Goal: Task Accomplishment & Management: Use online tool/utility

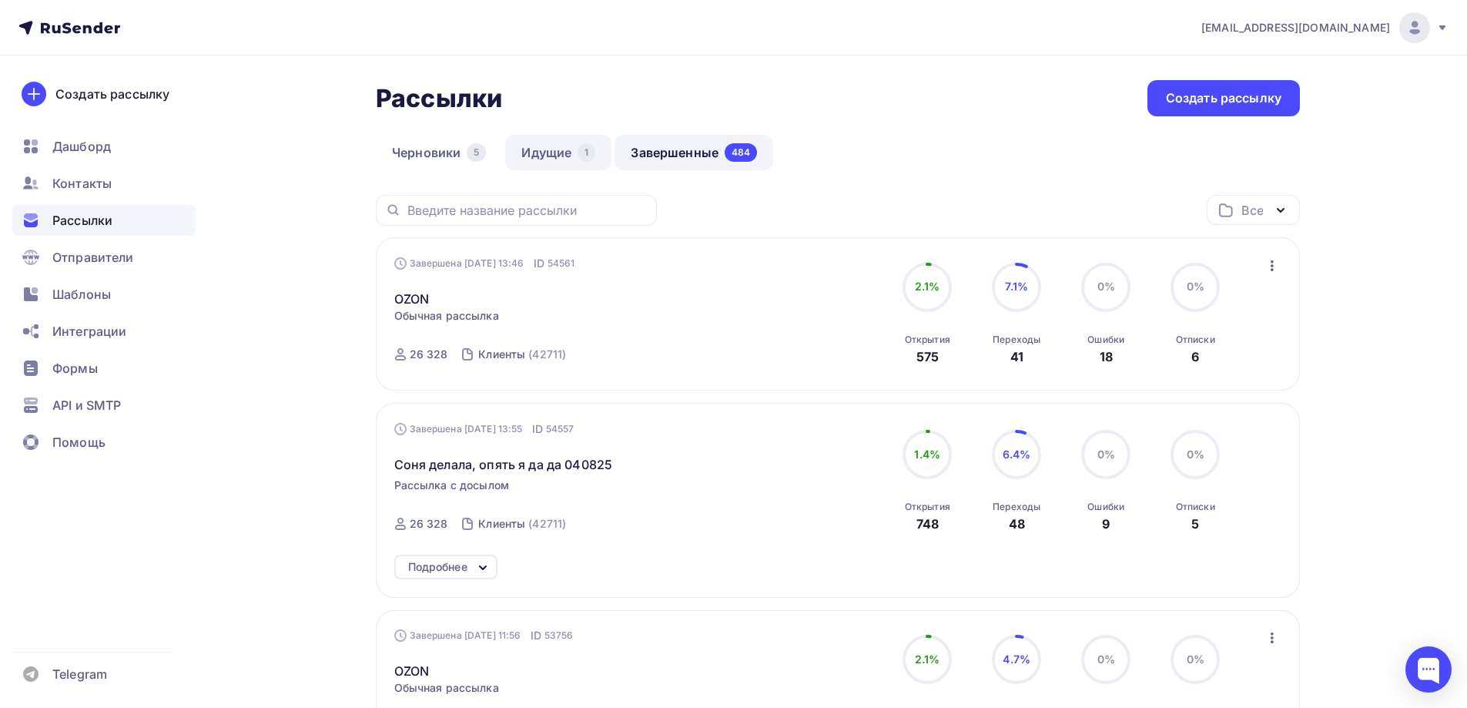
click at [559, 150] on link "Идущие 1" at bounding box center [558, 152] width 106 height 35
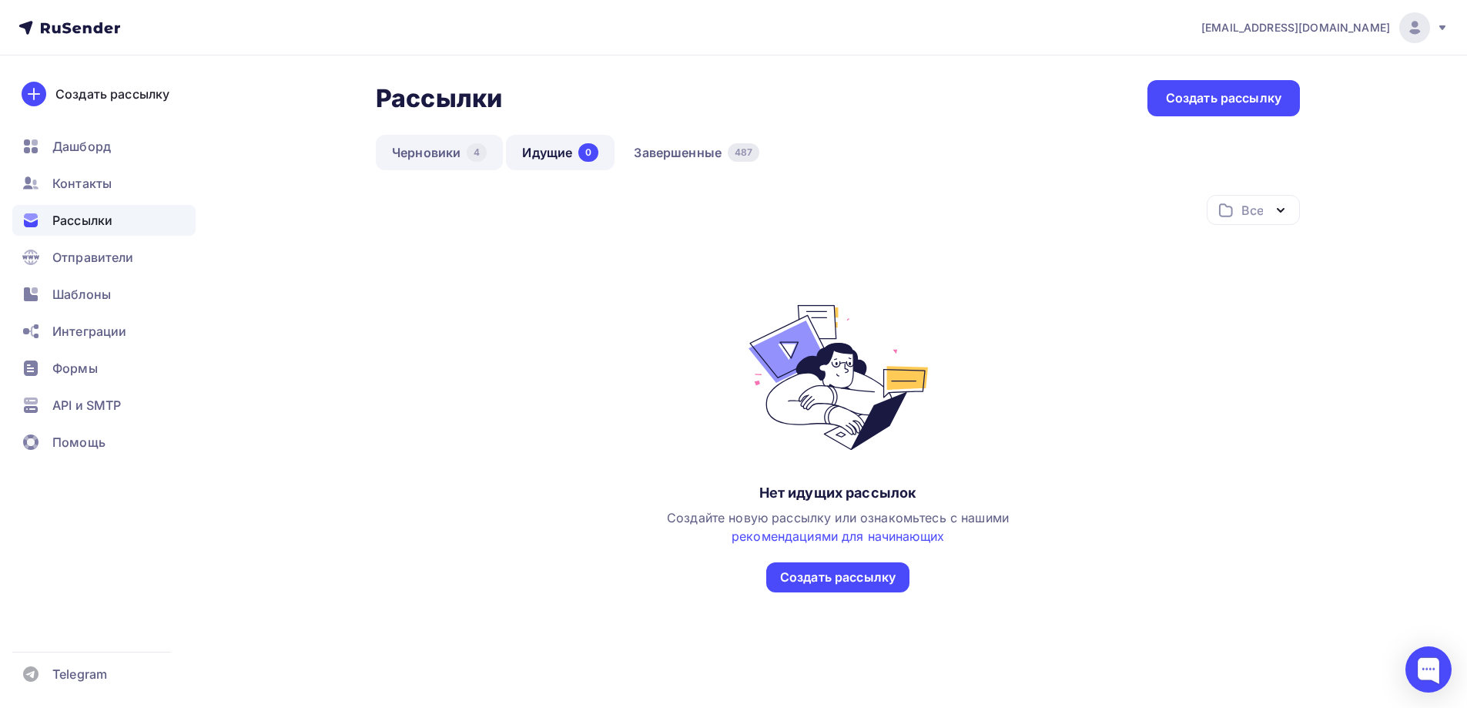
click at [429, 150] on link "Черновики 4" at bounding box center [439, 152] width 127 height 35
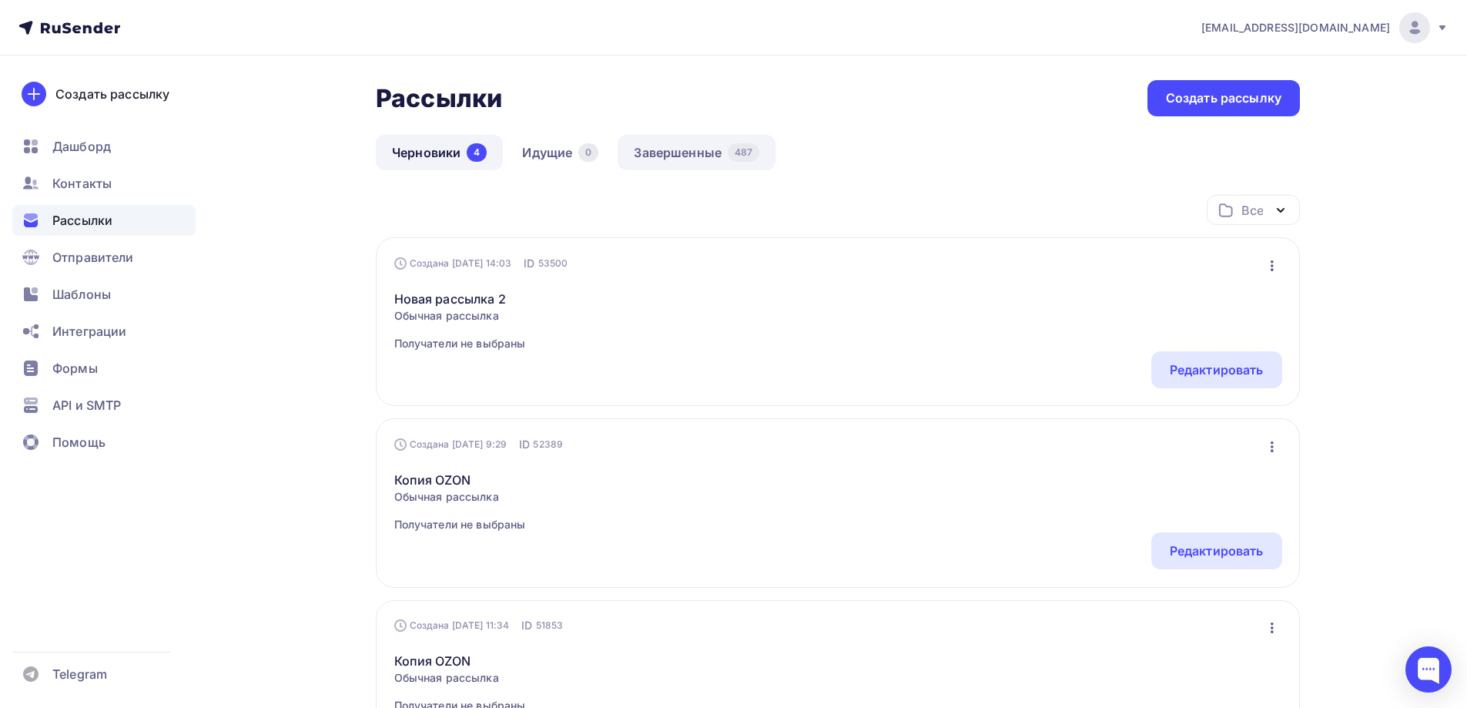
click at [685, 149] on link "Завершенные 487" at bounding box center [696, 152] width 158 height 35
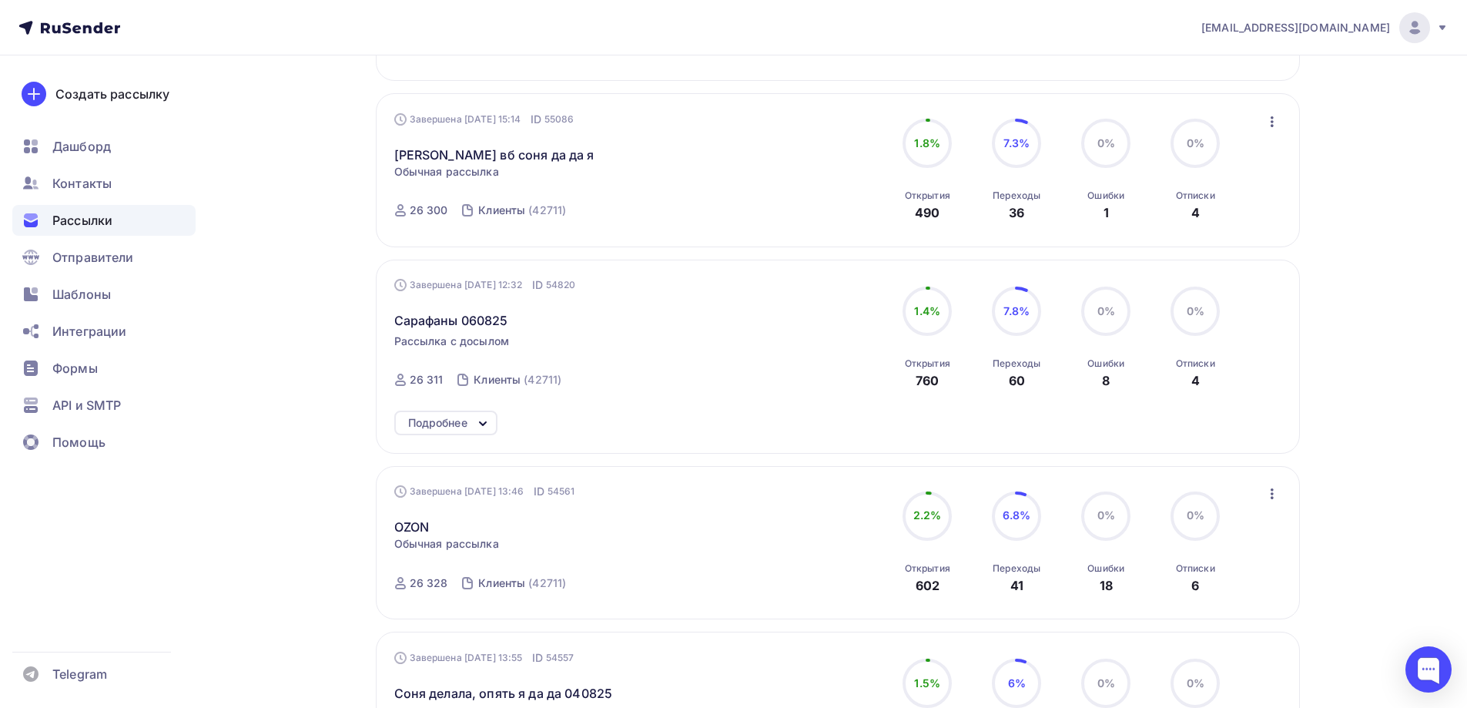
scroll to position [385, 0]
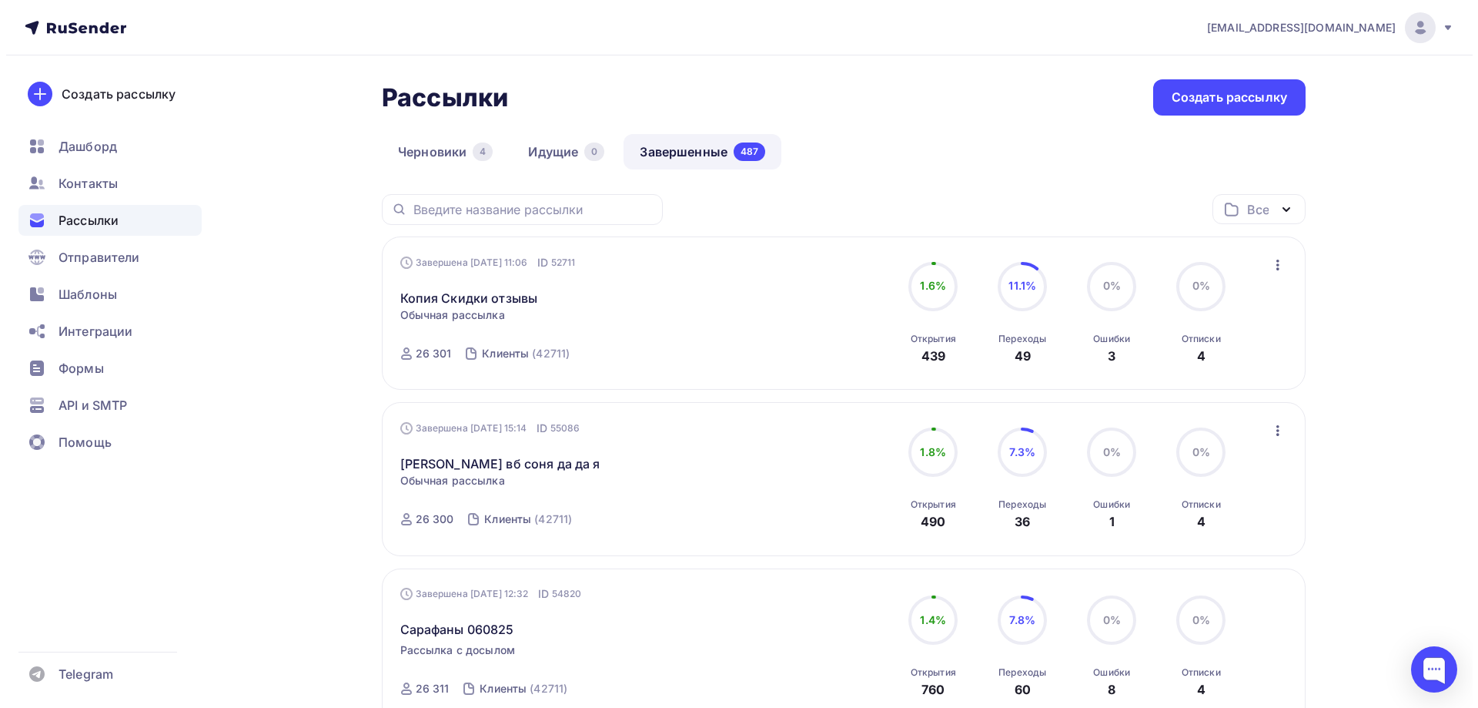
scroll to position [0, 0]
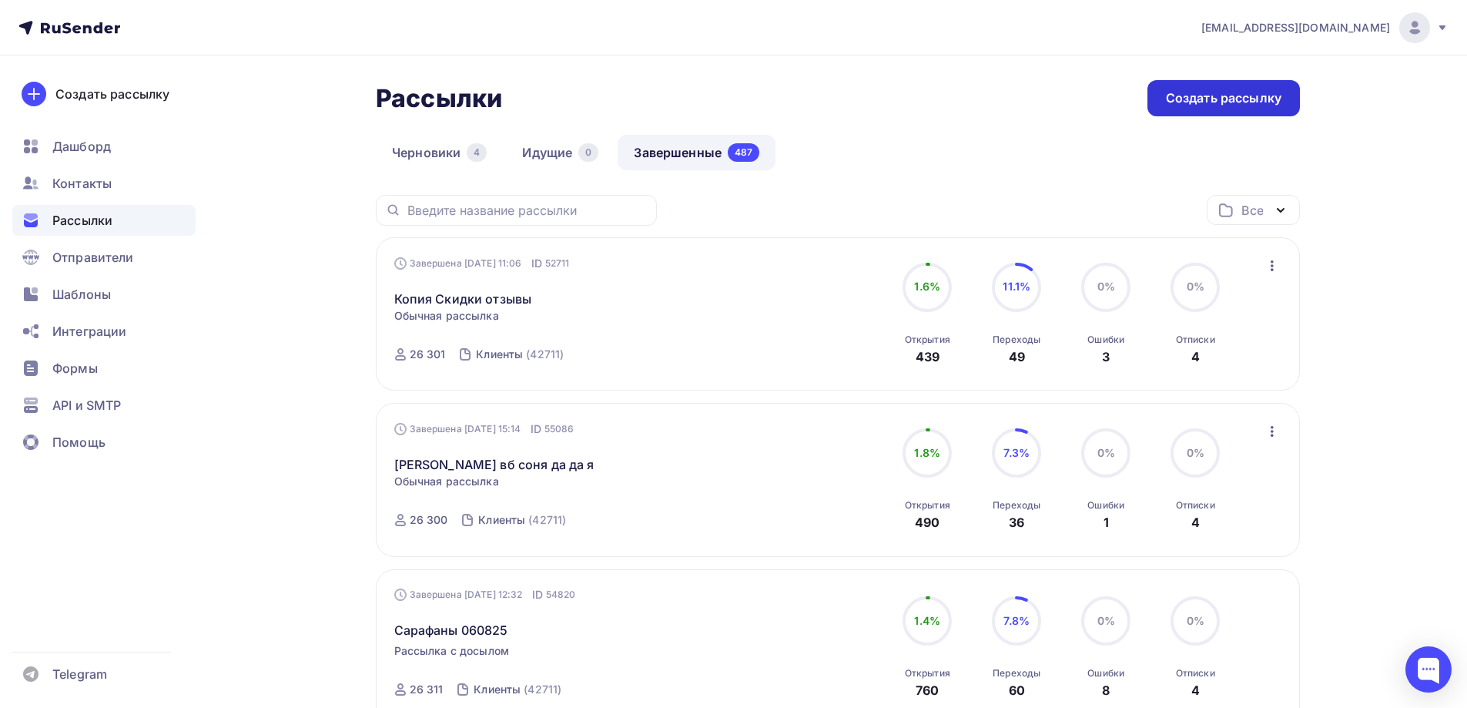
click at [1203, 99] on div "Создать рассылку" at bounding box center [1223, 98] width 115 height 18
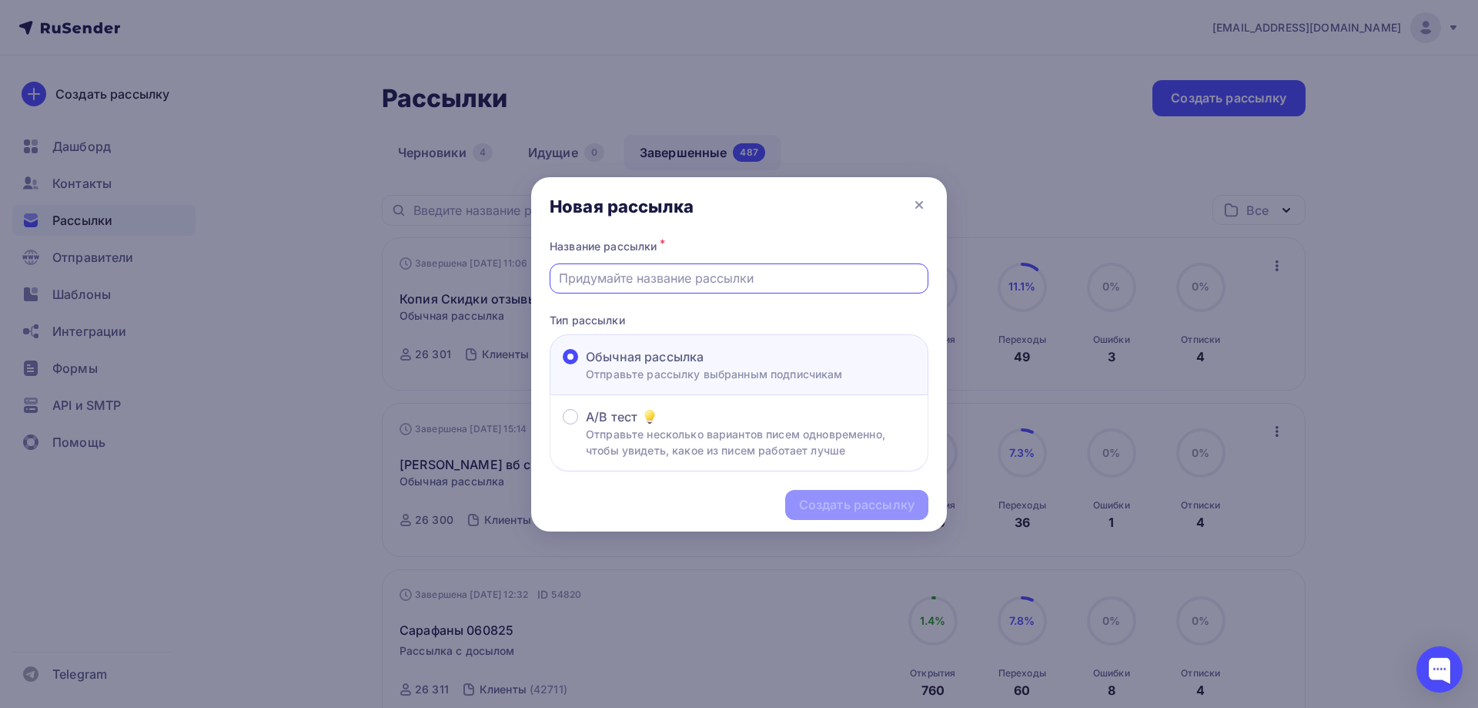
click at [658, 270] on input "text" at bounding box center [739, 278] width 361 height 18
type input "OZON"
click at [883, 504] on div "Создать рассылку" at bounding box center [856, 505] width 115 height 18
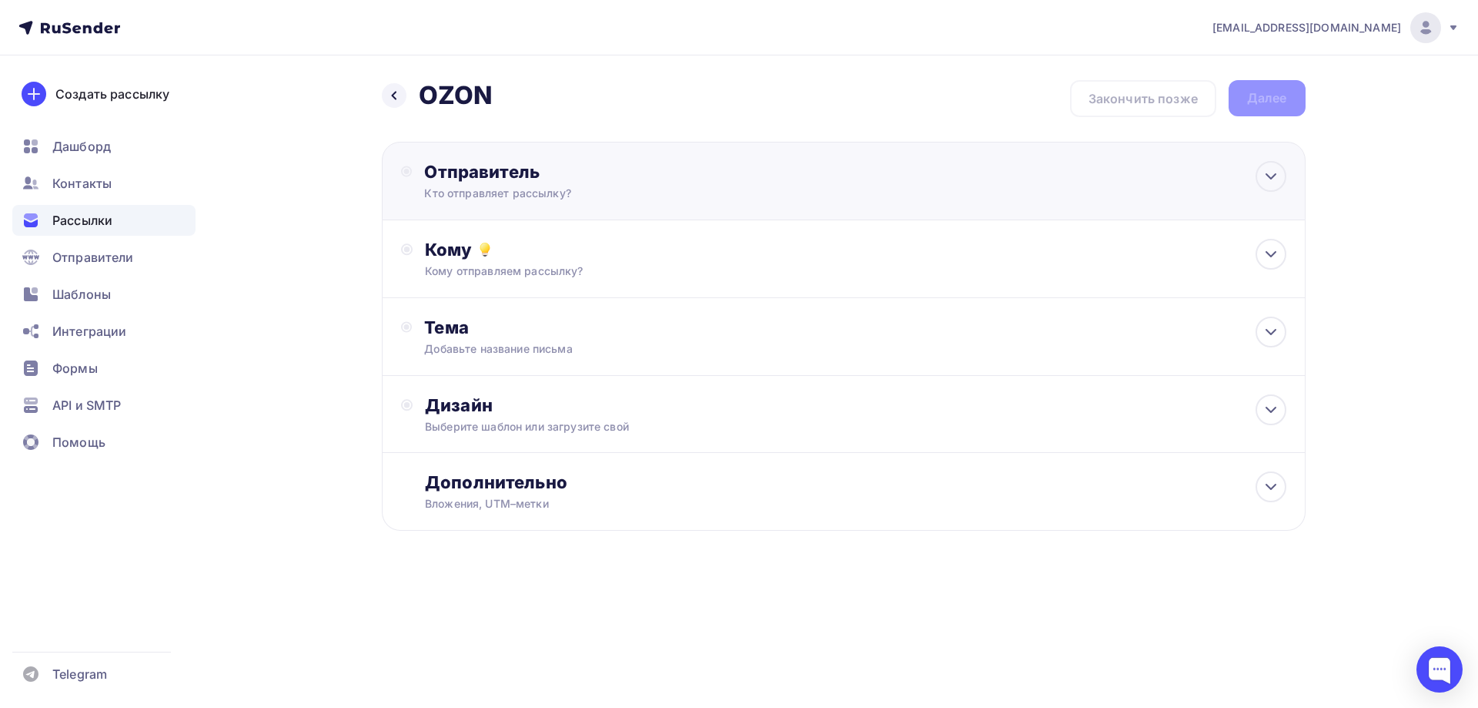
click at [712, 198] on div "Кто отправляет рассылку?" at bounding box center [574, 193] width 300 height 15
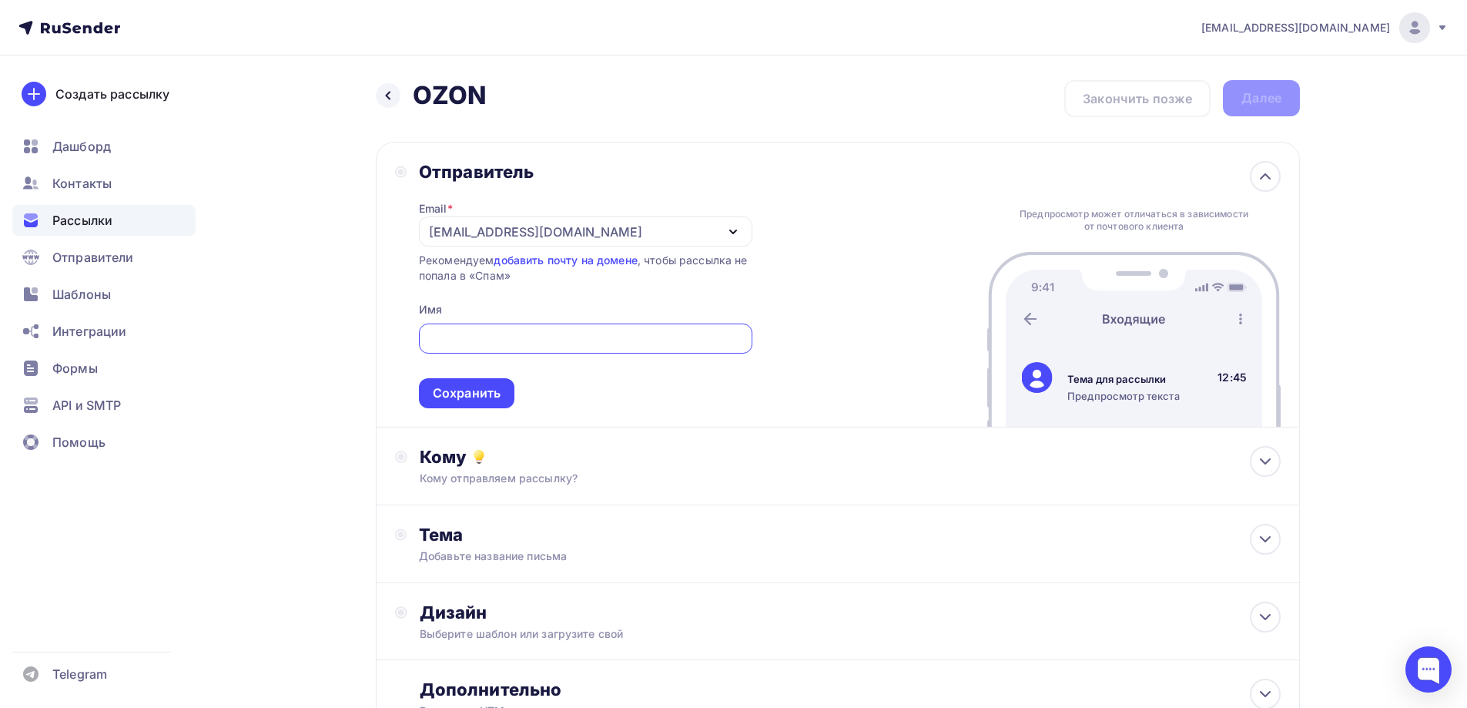
click at [637, 231] on div "[EMAIL_ADDRESS][DOMAIN_NAME]" at bounding box center [585, 231] width 333 height 30
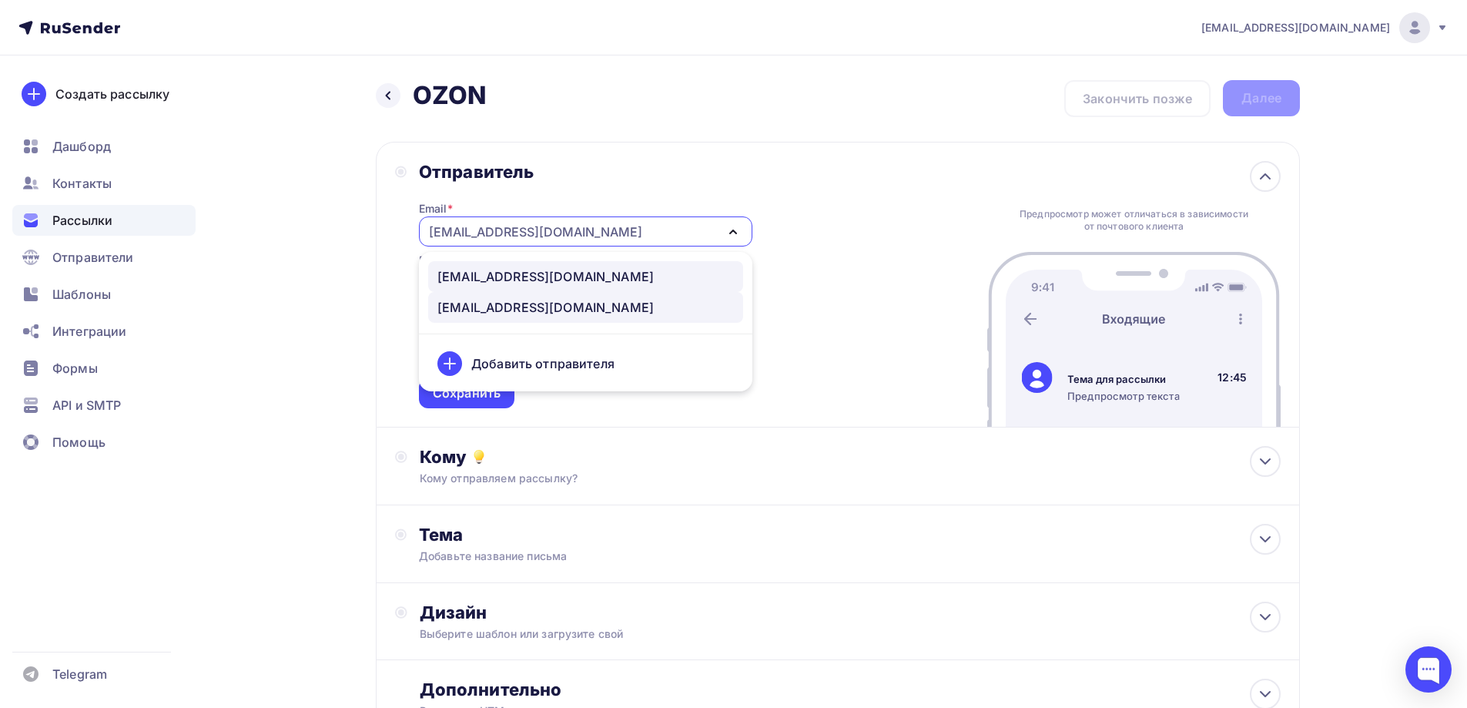
click at [537, 277] on div "[EMAIL_ADDRESS][DOMAIN_NAME]" at bounding box center [545, 276] width 216 height 18
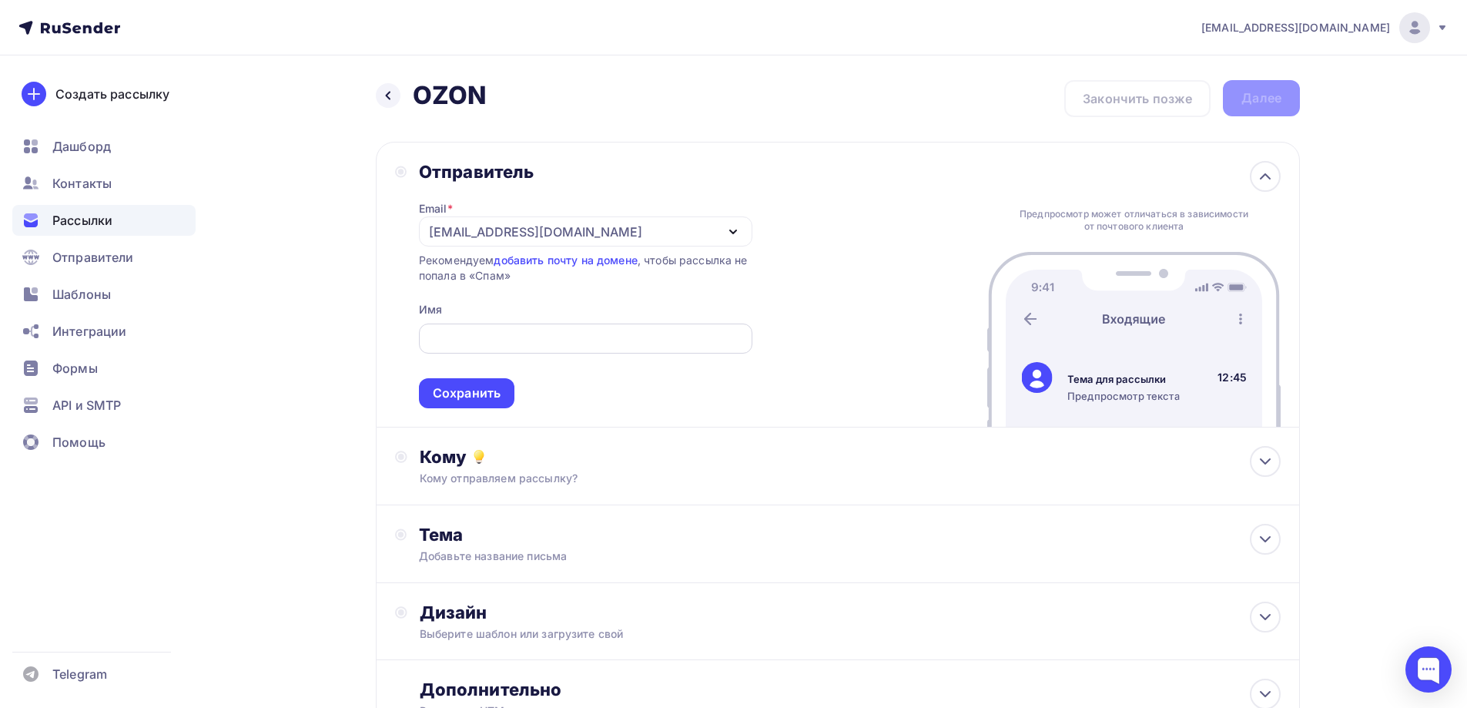
click at [450, 342] on input "text" at bounding box center [585, 339] width 316 height 18
click at [462, 338] on input "text" at bounding box center [585, 339] width 316 height 18
type input "AlmondShop"
click at [486, 392] on div "Сохранить" at bounding box center [467, 393] width 68 height 18
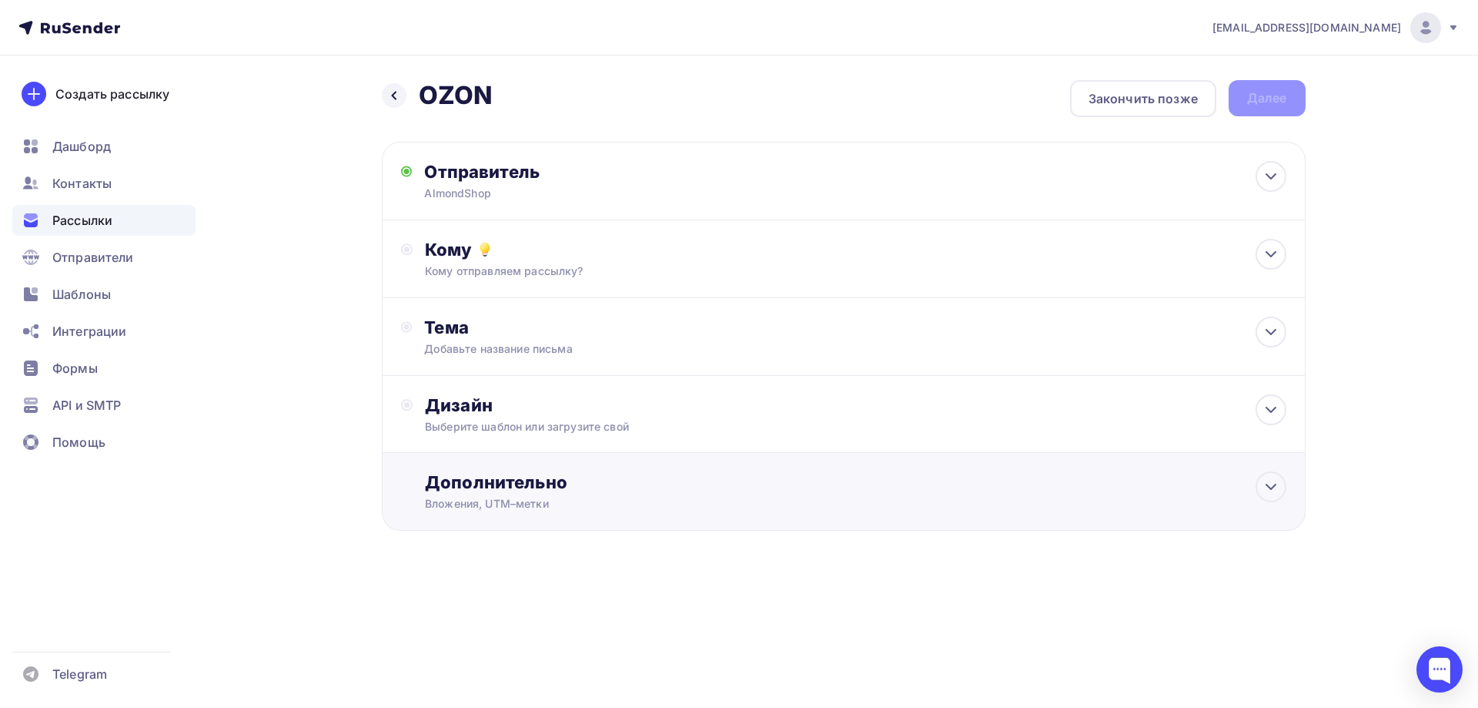
click at [674, 491] on div "Дополнительно" at bounding box center [855, 482] width 861 height 22
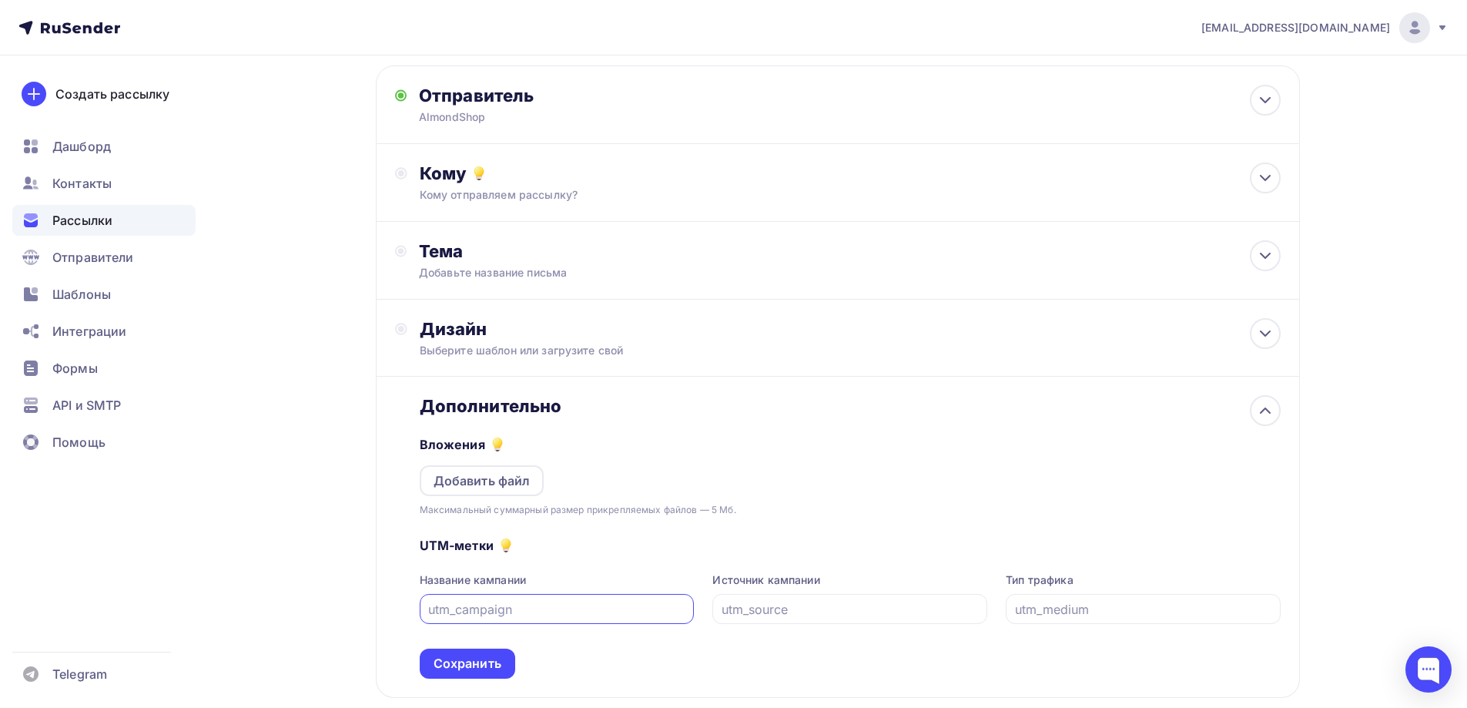
scroll to position [77, 0]
type input "11082025"
click at [448, 662] on div "Сохранить" at bounding box center [467, 663] width 68 height 18
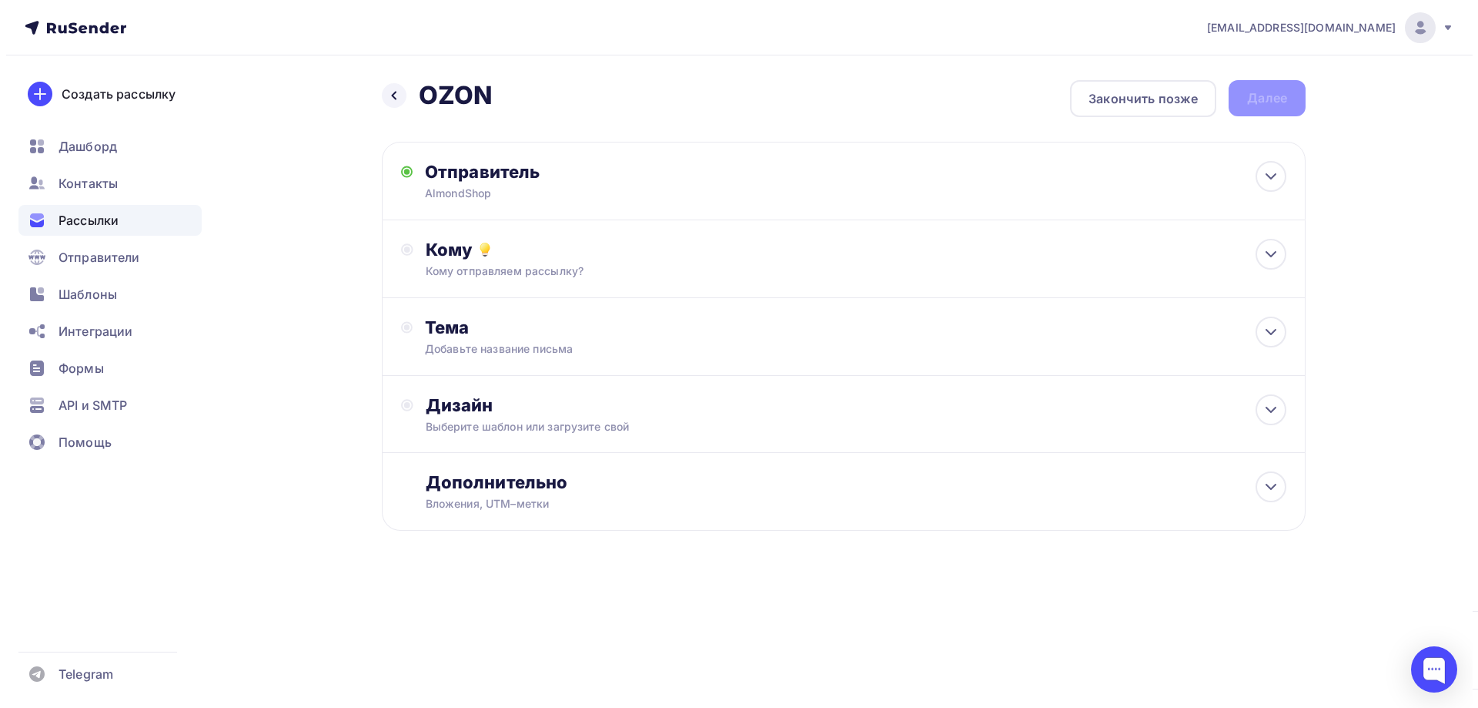
scroll to position [0, 0]
click at [541, 253] on div "Кому" at bounding box center [855, 250] width 861 height 22
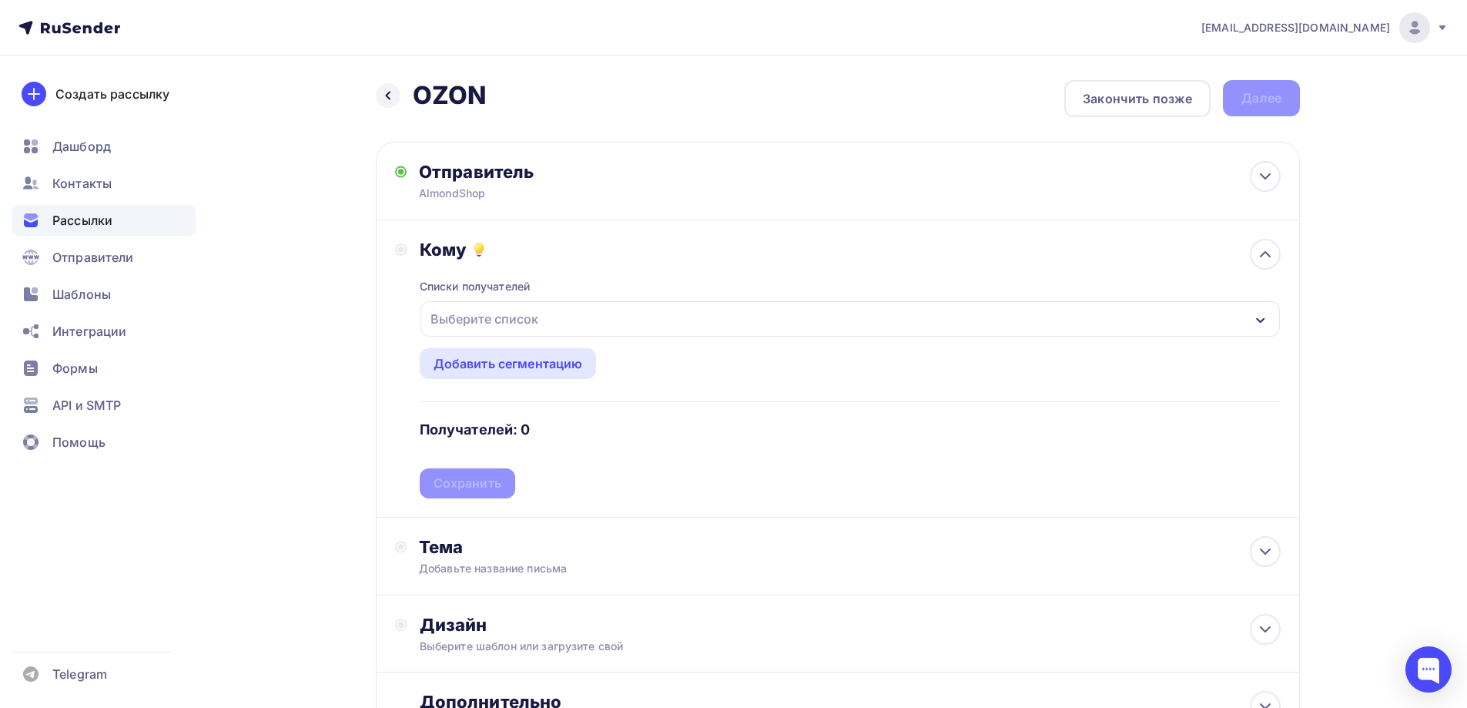
click at [572, 322] on div "Выберите список" at bounding box center [849, 318] width 859 height 35
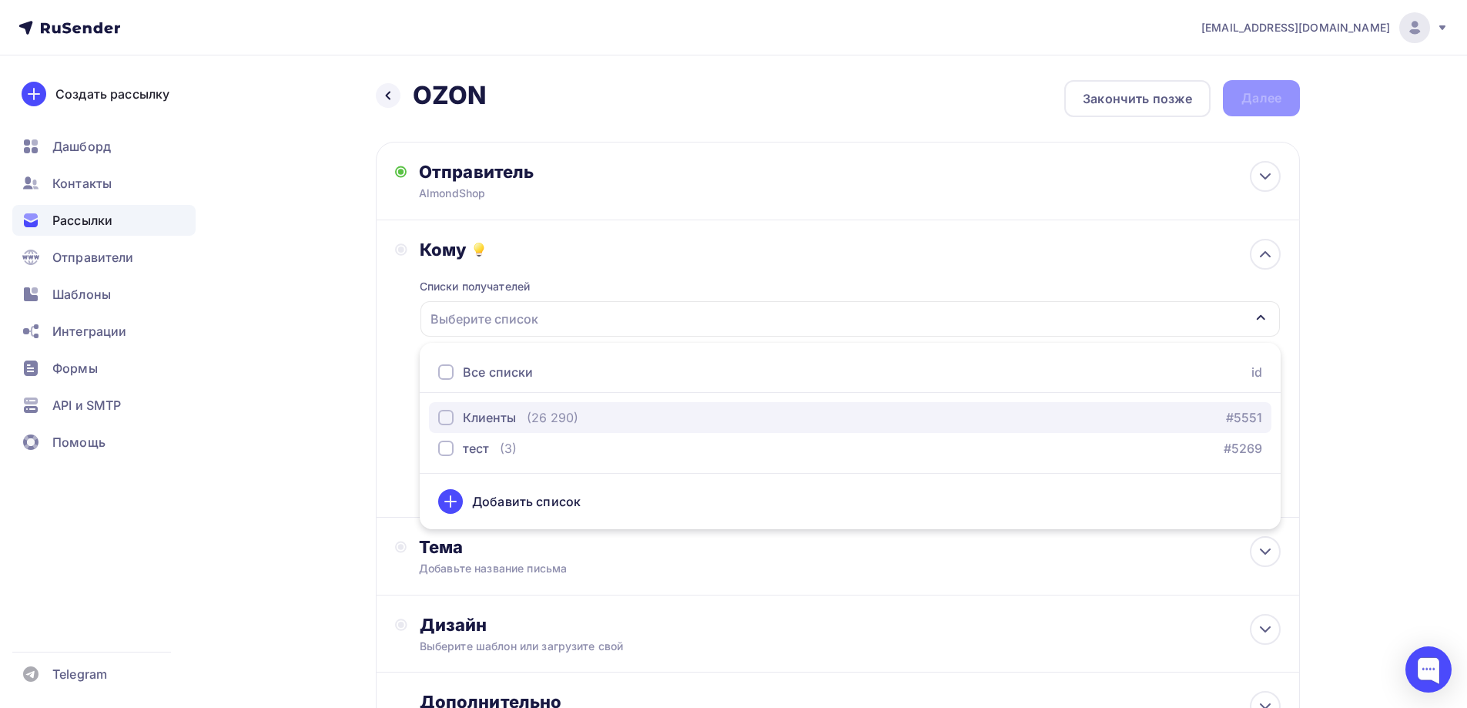
click at [569, 420] on div "(26 290)" at bounding box center [553, 417] width 52 height 18
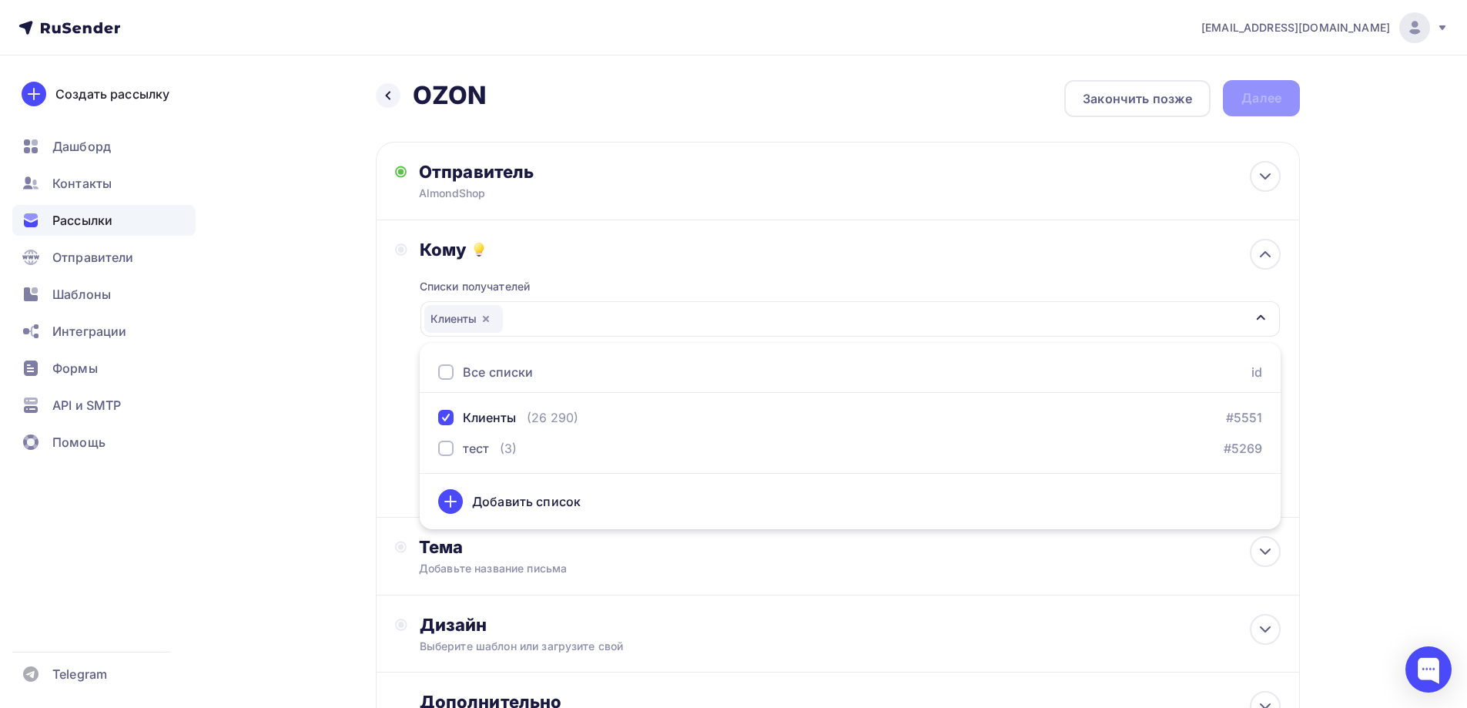
click at [401, 439] on div "Кому Списки получателей Клиенты Все списки id Клиенты (26 290) #5551 тест (3) #…" at bounding box center [837, 368] width 885 height 259
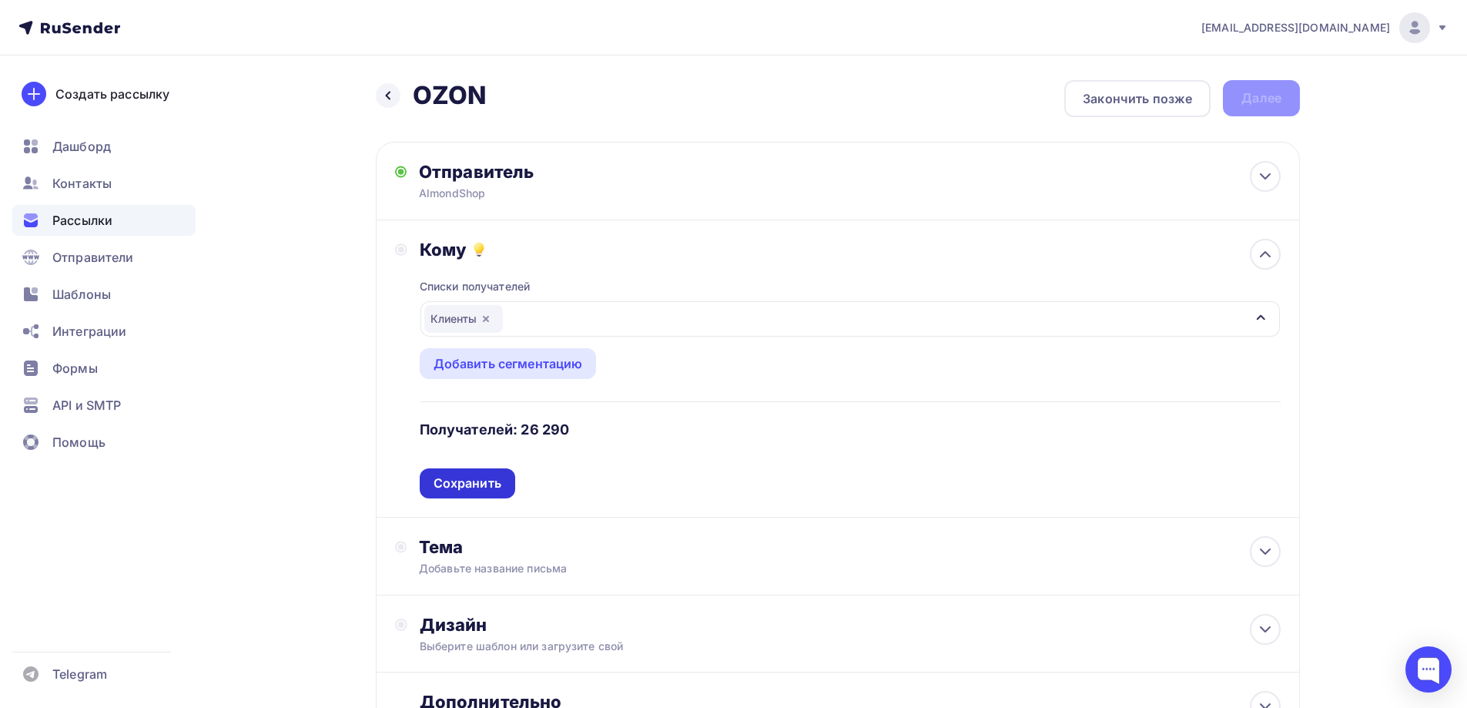
click at [480, 488] on div "Сохранить" at bounding box center [467, 483] width 68 height 18
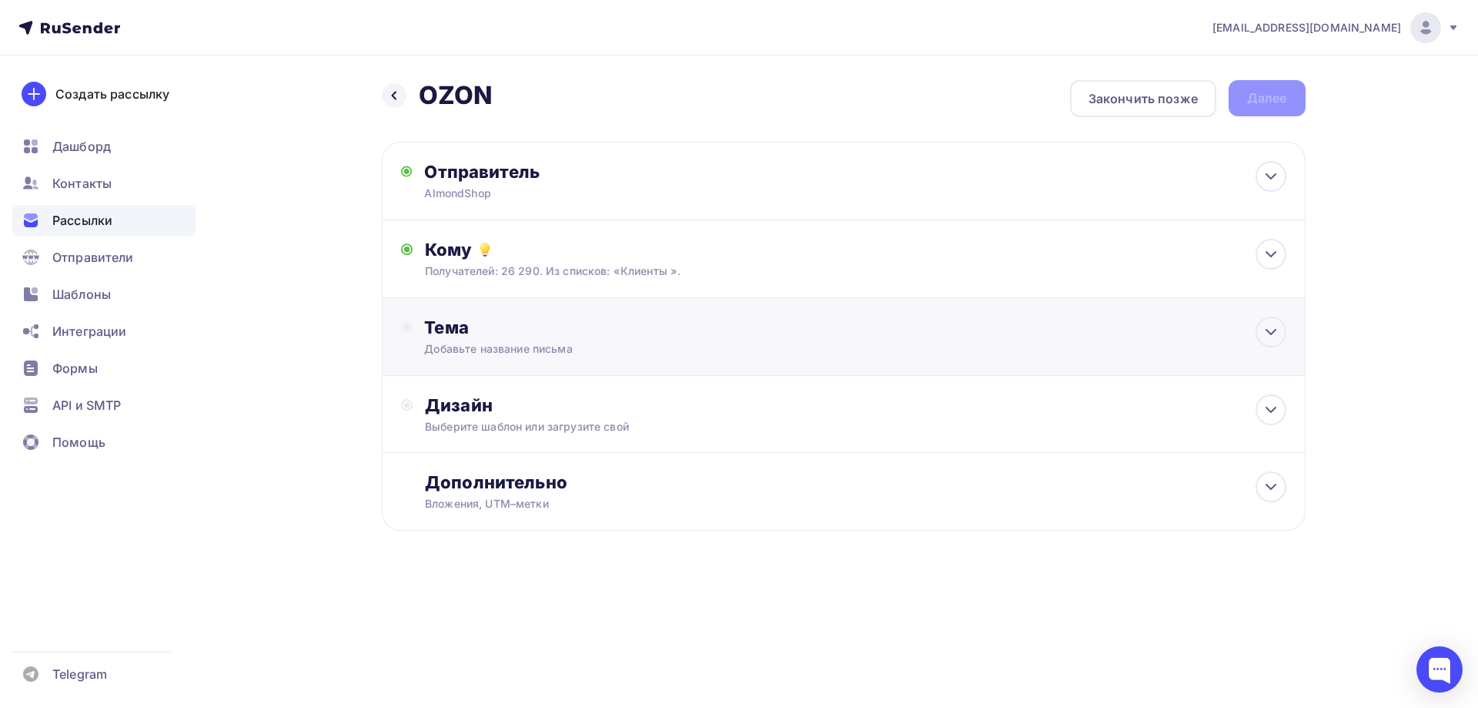
click at [500, 326] on div "Тема" at bounding box center [576, 327] width 304 height 22
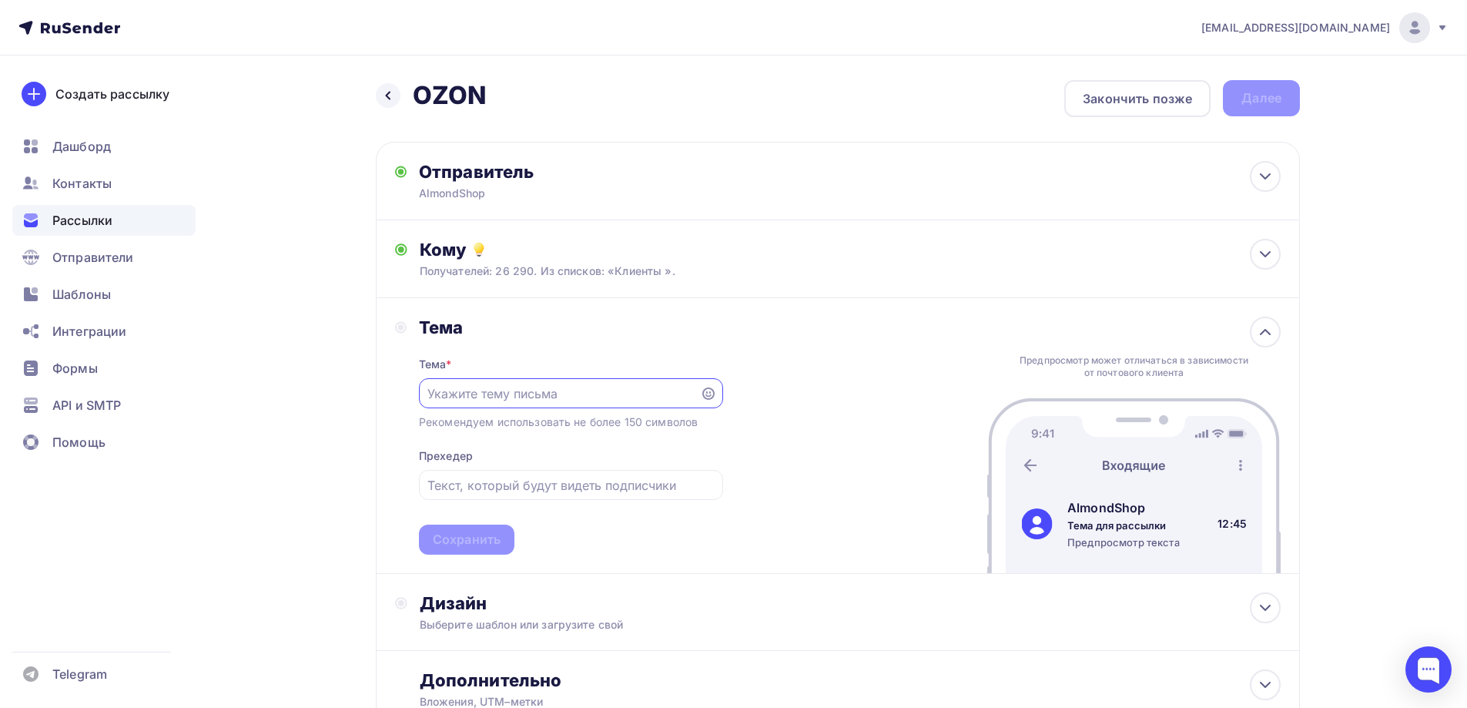
click at [556, 393] on input "text" at bounding box center [558, 393] width 263 height 18
type input "K"
click at [557, 389] on input "Лимитированная колекция" at bounding box center [558, 393] width 263 height 18
click at [614, 392] on input "Лимитированная коллекция" at bounding box center [558, 393] width 263 height 18
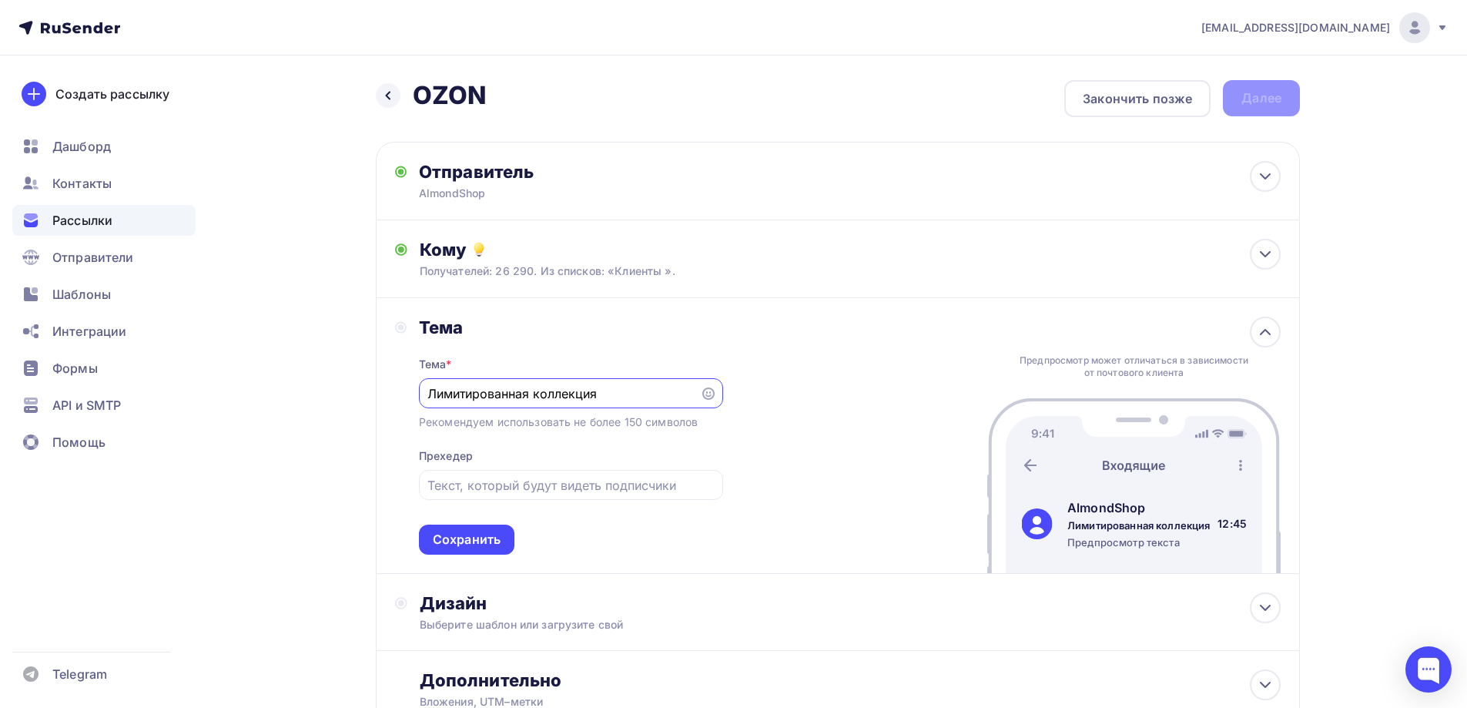
click at [707, 390] on icon at bounding box center [708, 393] width 12 height 12
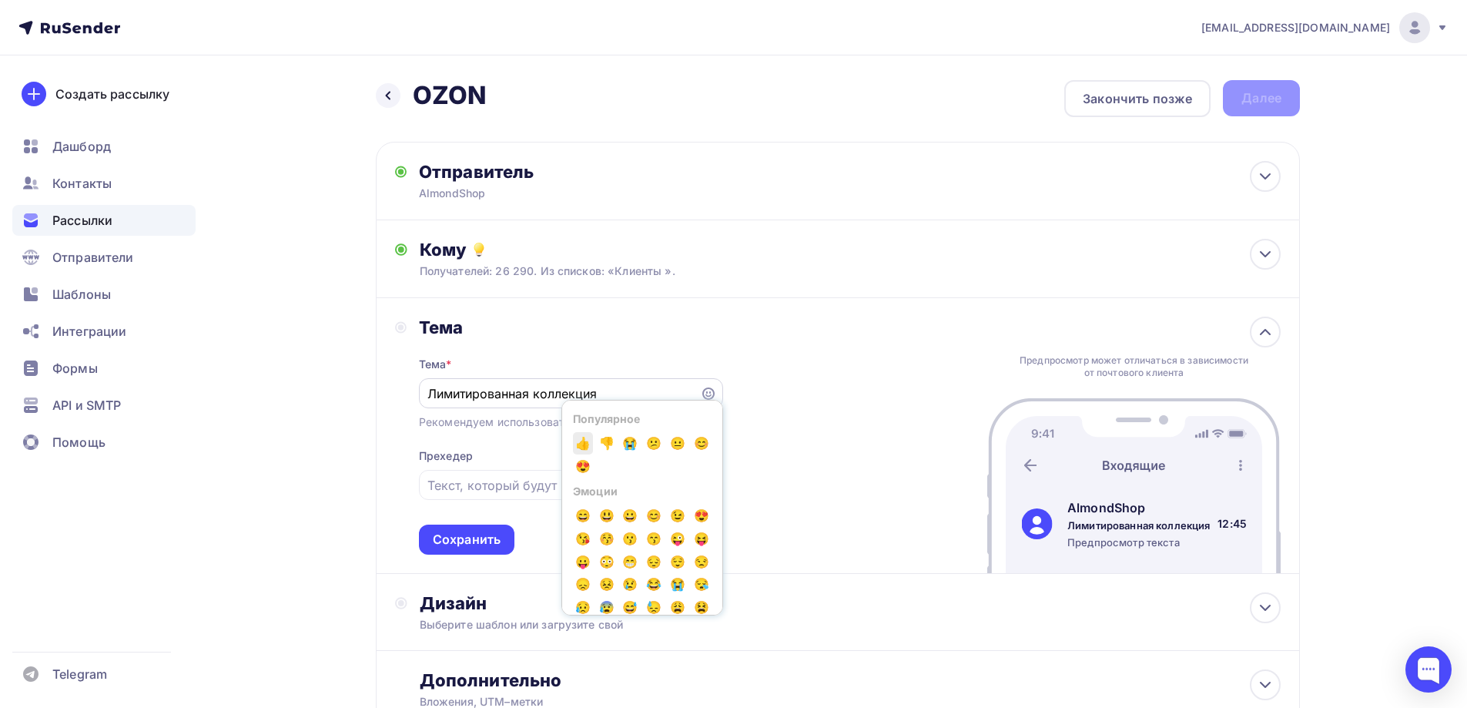
click at [580, 447] on span "👍" at bounding box center [583, 443] width 20 height 23
type input "Лимитированная коллекция👍"
click at [467, 488] on input "text" at bounding box center [570, 485] width 286 height 18
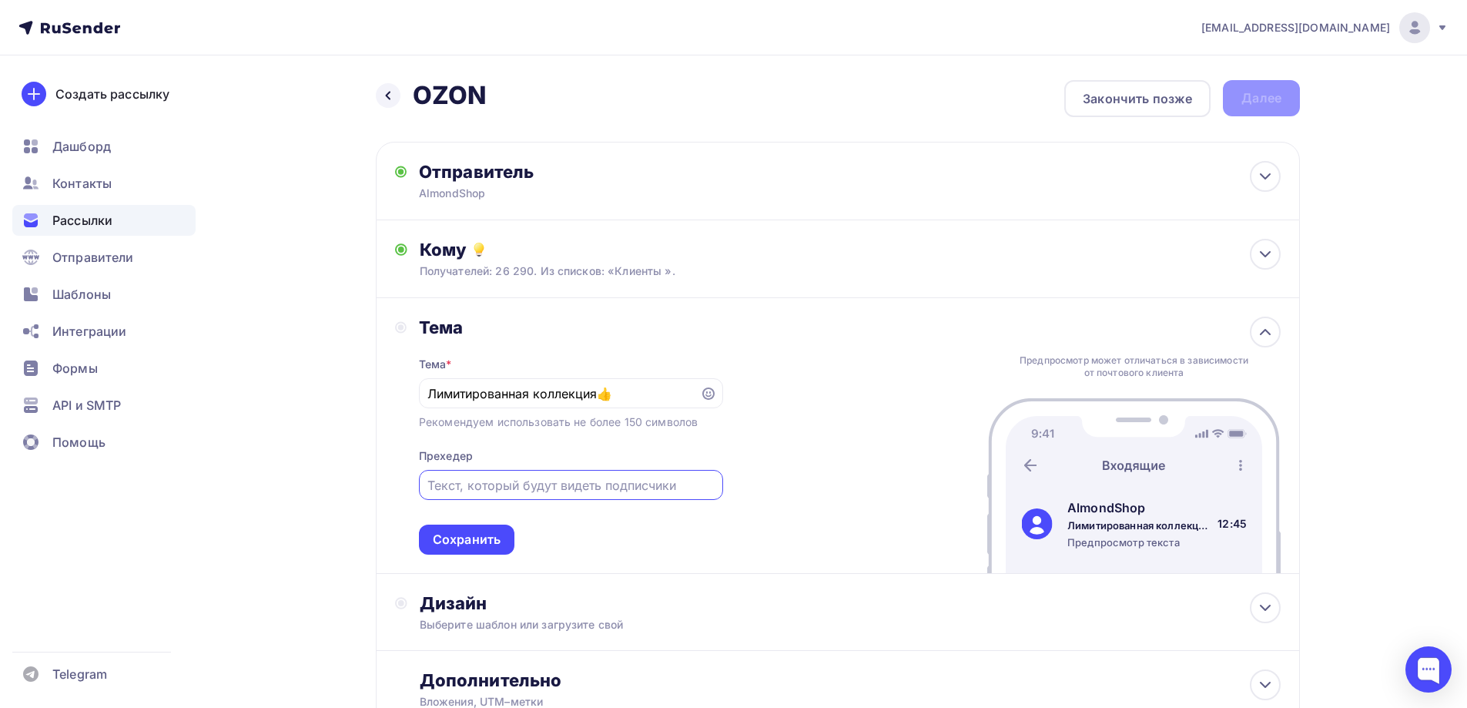
click at [456, 490] on input "text" at bounding box center [570, 485] width 286 height 18
click at [447, 393] on input "Лимитированная коллекция👍" at bounding box center [558, 393] width 263 height 18
click at [528, 478] on input "text" at bounding box center [570, 485] width 286 height 18
click at [512, 487] on input "text" at bounding box center [570, 485] width 286 height 18
click at [574, 489] on input "text" at bounding box center [570, 485] width 286 height 18
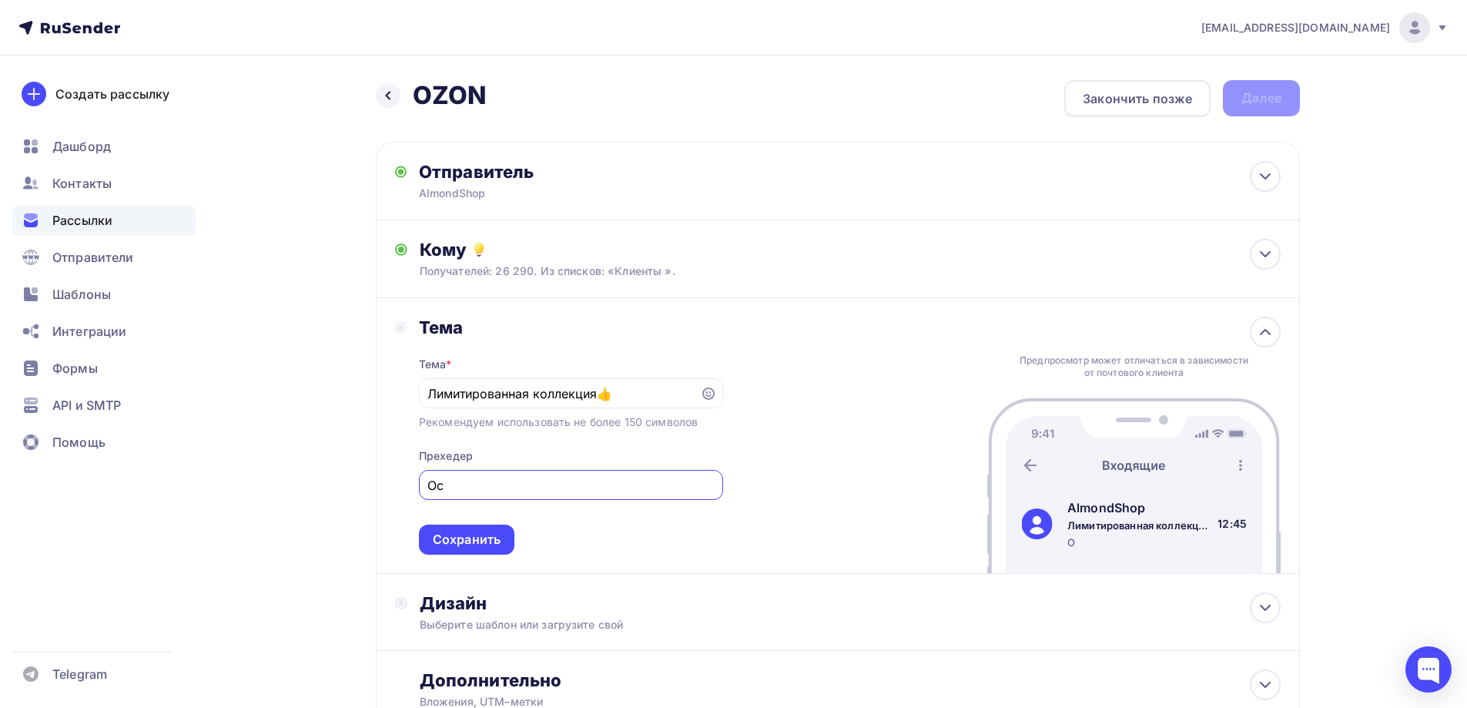
type input "О"
click at [538, 482] on input "text" at bounding box center [570, 485] width 286 height 18
click at [477, 485] on input "text" at bounding box center [570, 485] width 286 height 18
click at [537, 394] on input "Лимитированная коллекция👍" at bounding box center [558, 393] width 263 height 18
click at [667, 399] on input "Лимитированная осенняя коллекция👍" at bounding box center [558, 393] width 263 height 18
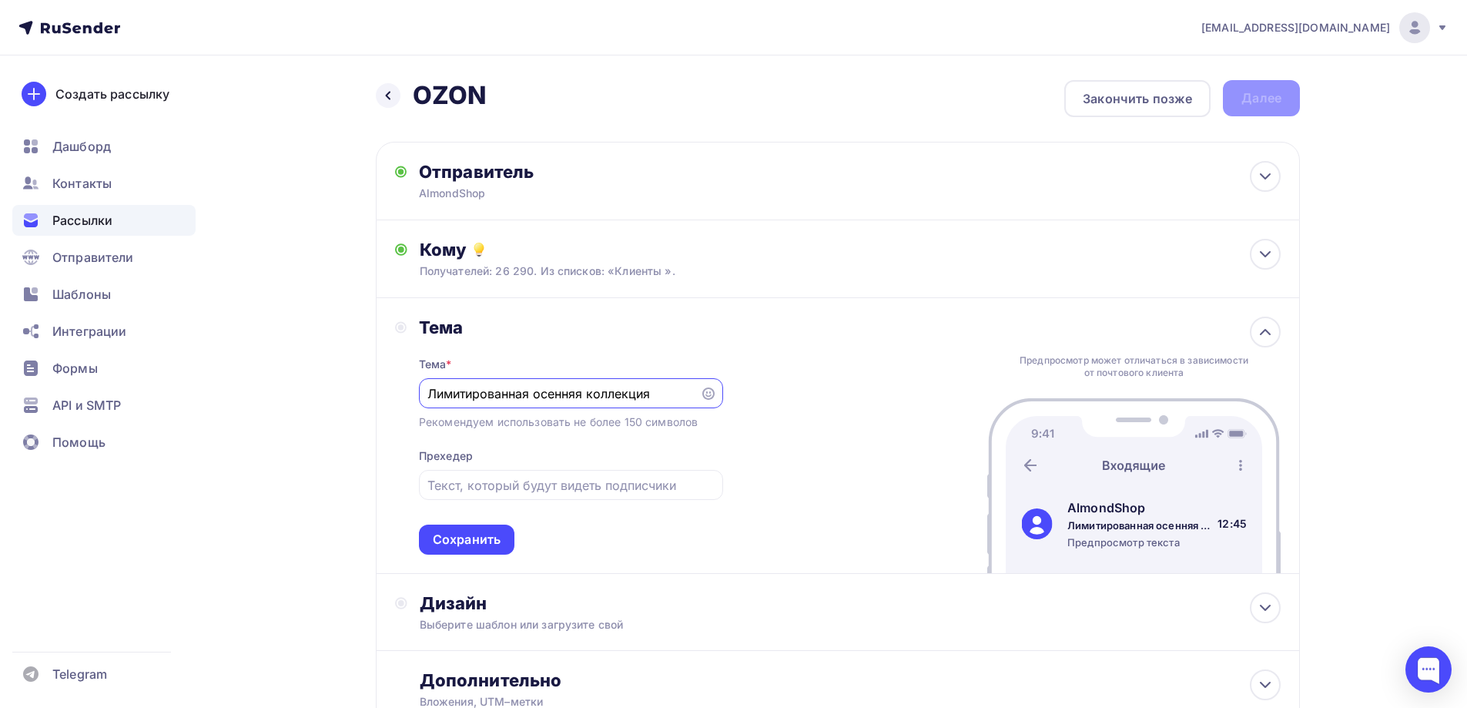
click at [705, 392] on icon at bounding box center [708, 393] width 12 height 12
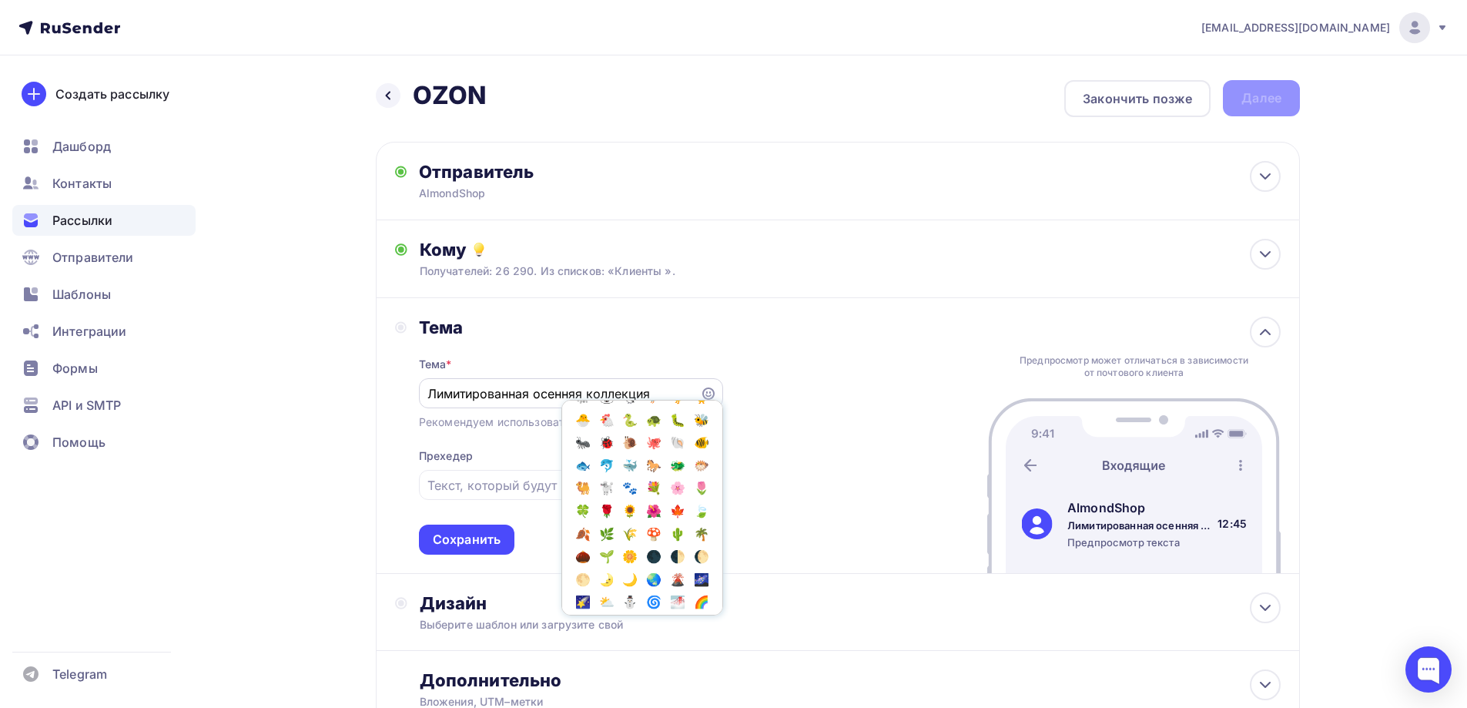
scroll to position [924, 0]
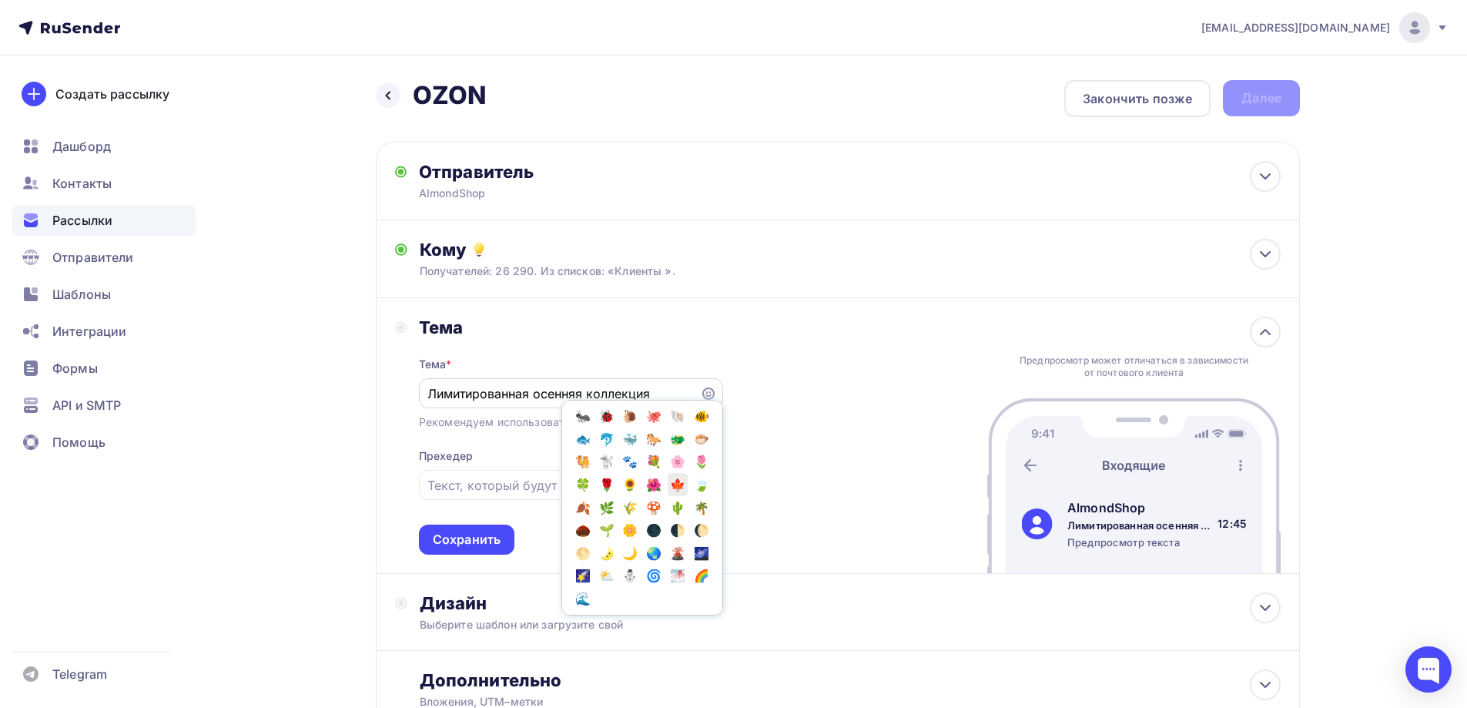
click at [667, 496] on span "🍁" at bounding box center [677, 484] width 20 height 23
type input "Лимитированная осенняя коллекция🍁"
click at [475, 490] on input "text" at bounding box center [570, 485] width 286 height 18
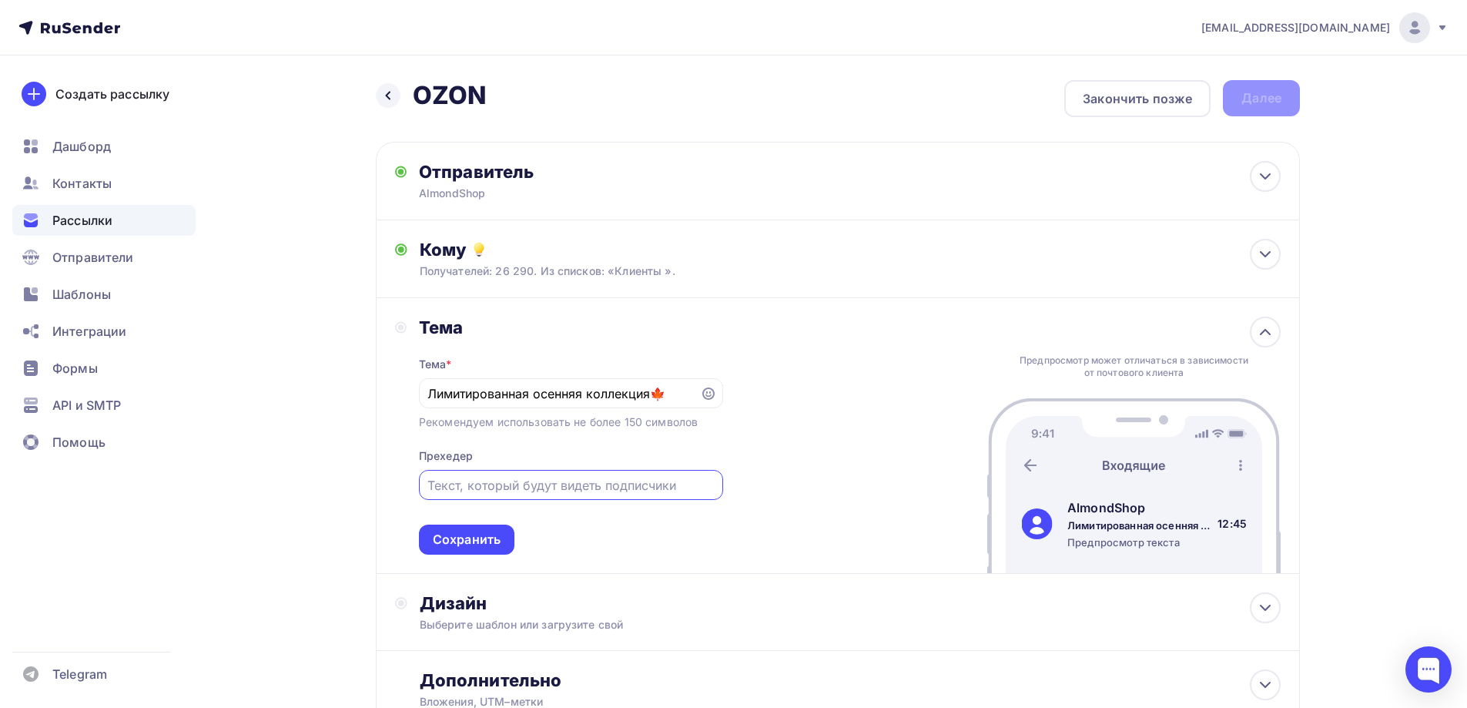
click at [544, 497] on div at bounding box center [571, 485] width 304 height 30
click at [550, 487] on input "text" at bounding box center [570, 485] width 286 height 18
type input "Количество товара ограничено!"
drag, startPoint x: 463, startPoint y: 538, endPoint x: 473, endPoint y: 557, distance: 21.0
click at [463, 539] on div "Сохранить" at bounding box center [467, 539] width 68 height 18
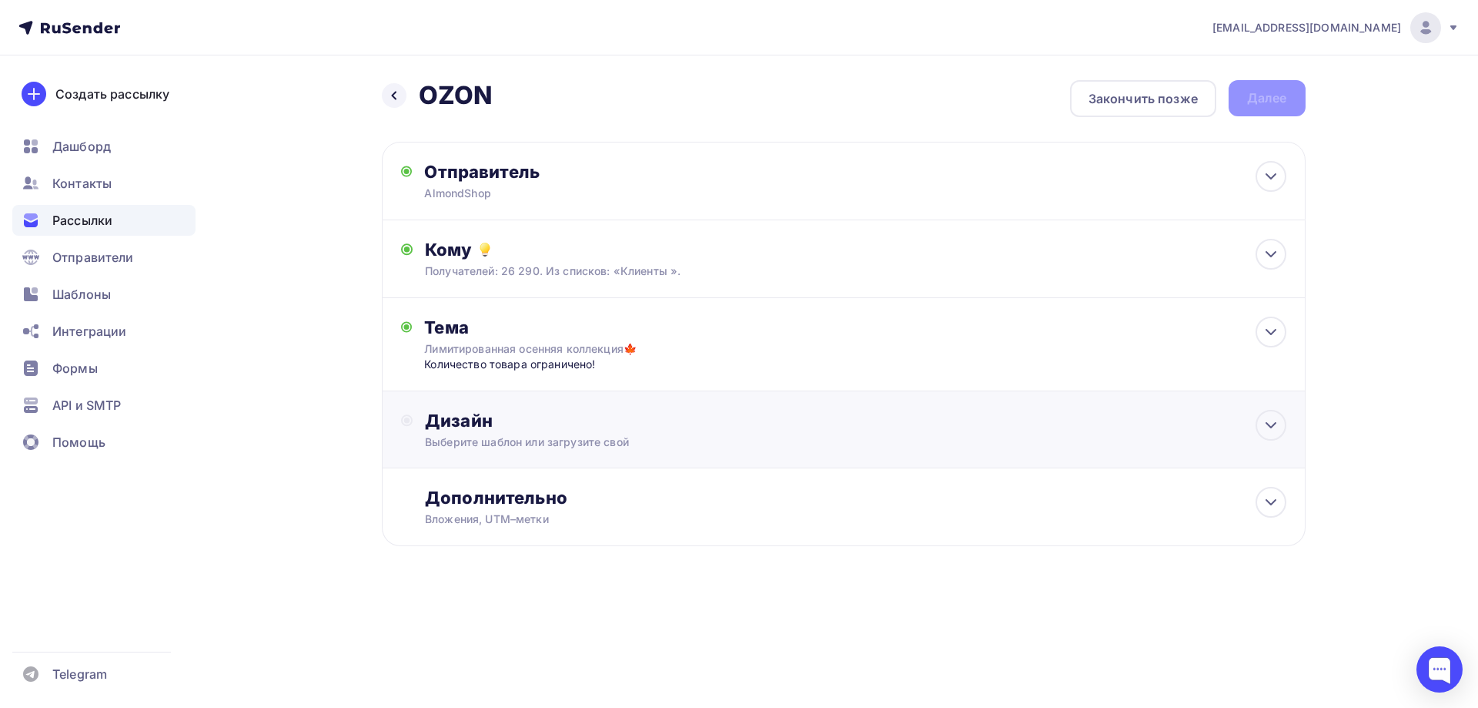
click at [643, 410] on div "Дизайн" at bounding box center [855, 421] width 861 height 22
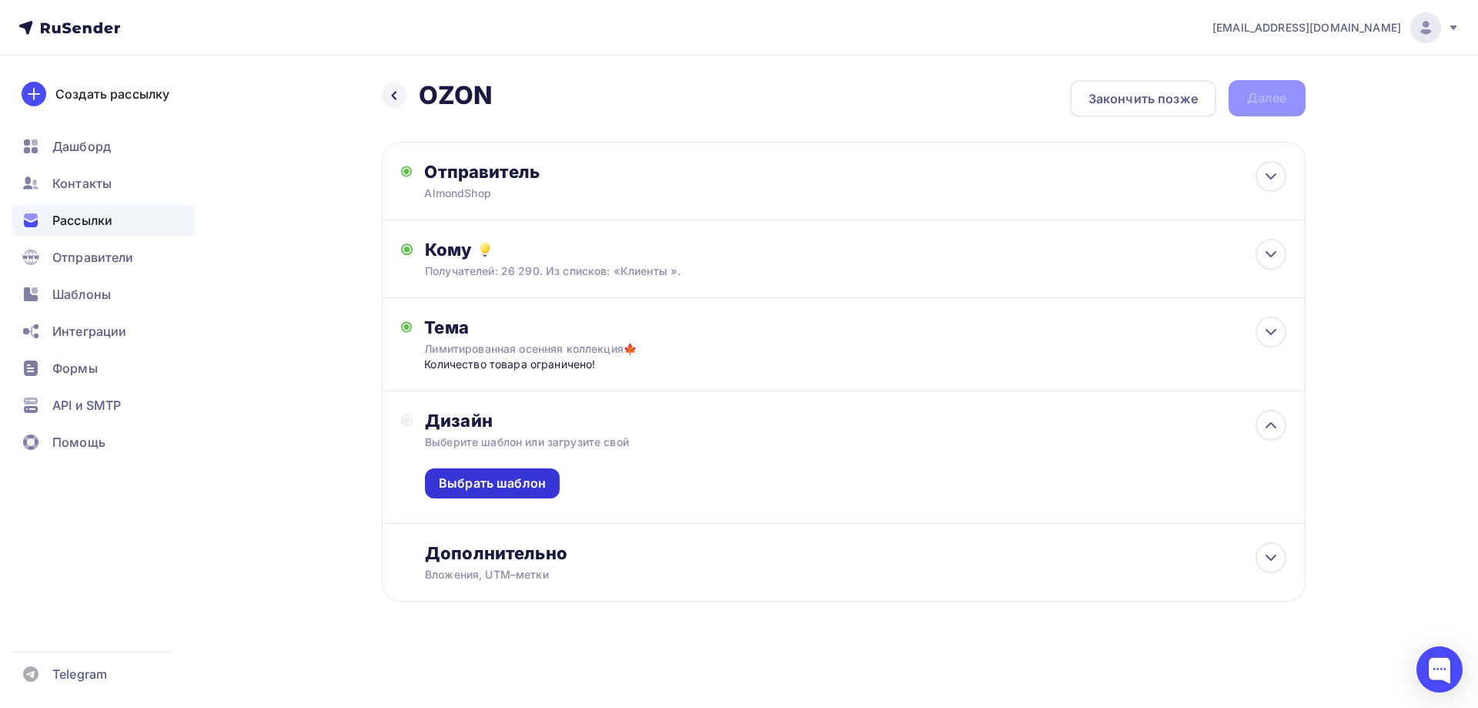
click at [492, 488] on div "Выбрать шаблон" at bounding box center [492, 483] width 107 height 18
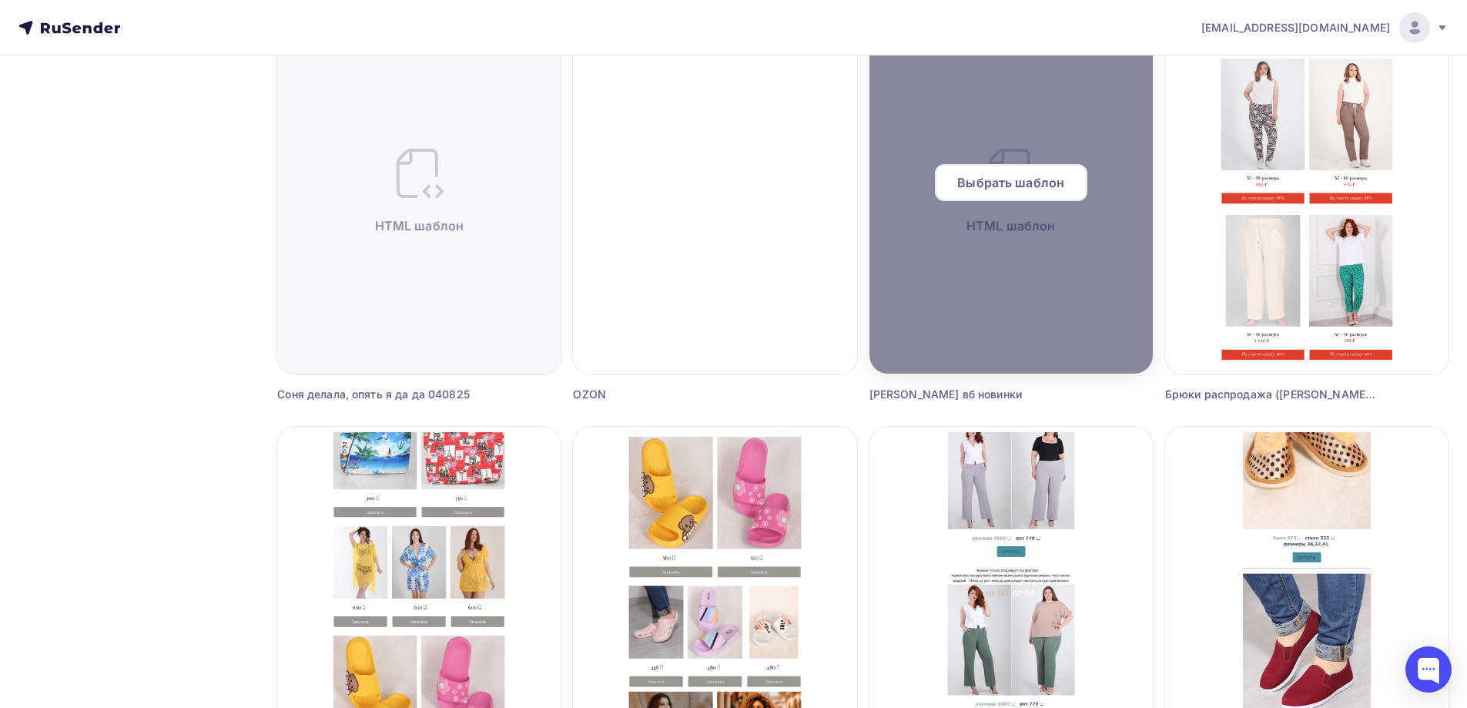
scroll to position [924, 0]
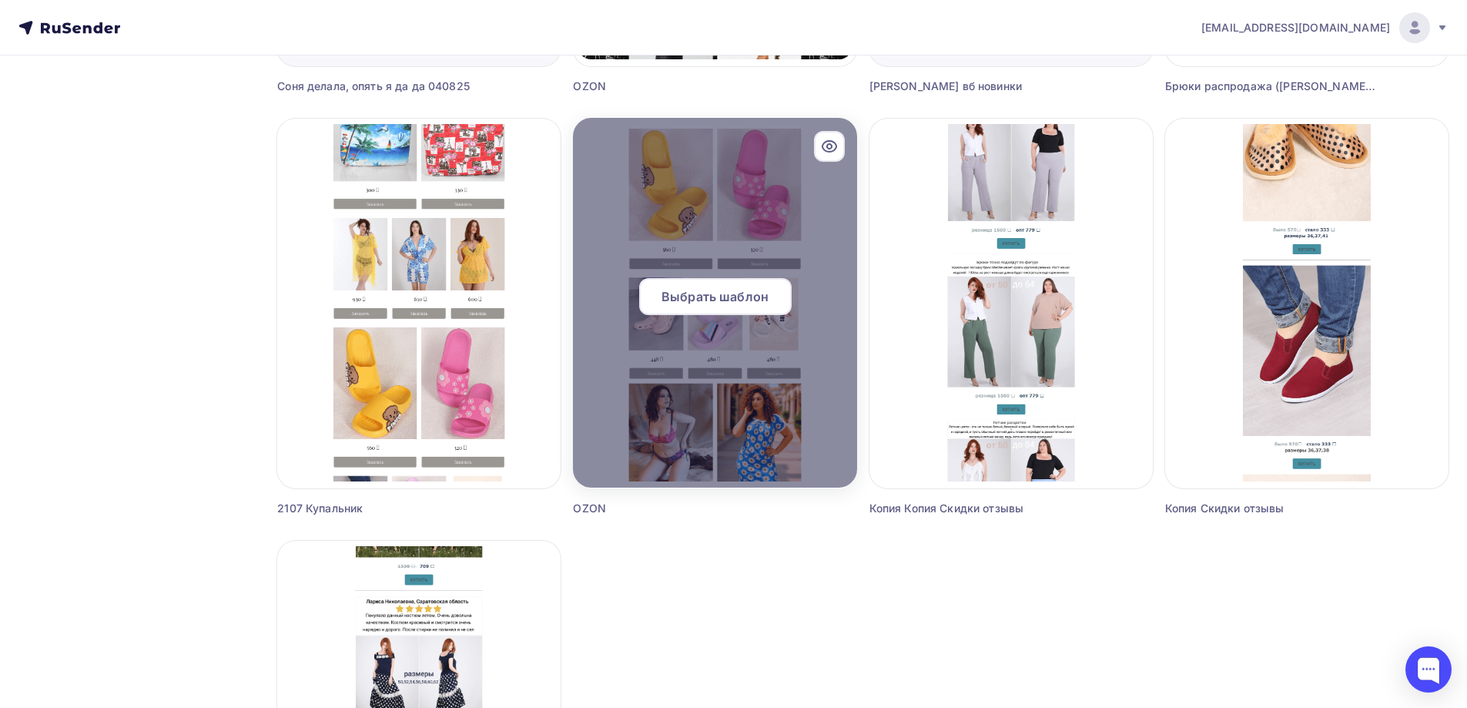
click at [698, 296] on span "Выбрать шаблон" at bounding box center [714, 296] width 107 height 18
